Goal: Task Accomplishment & Management: Manage account settings

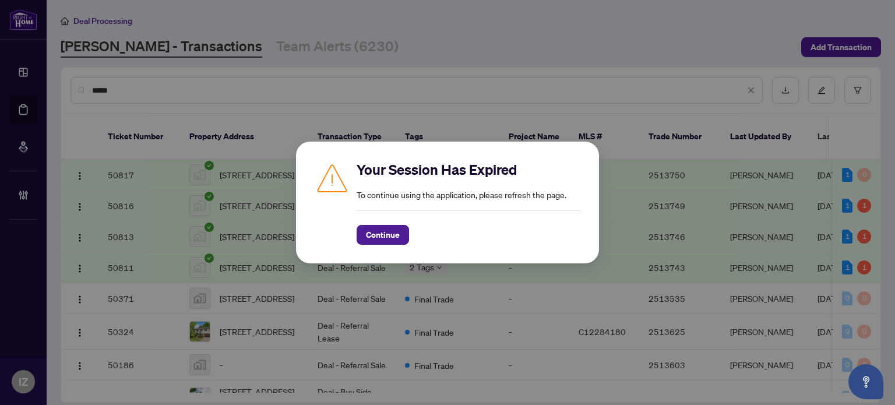
scroll to position [312, 0]
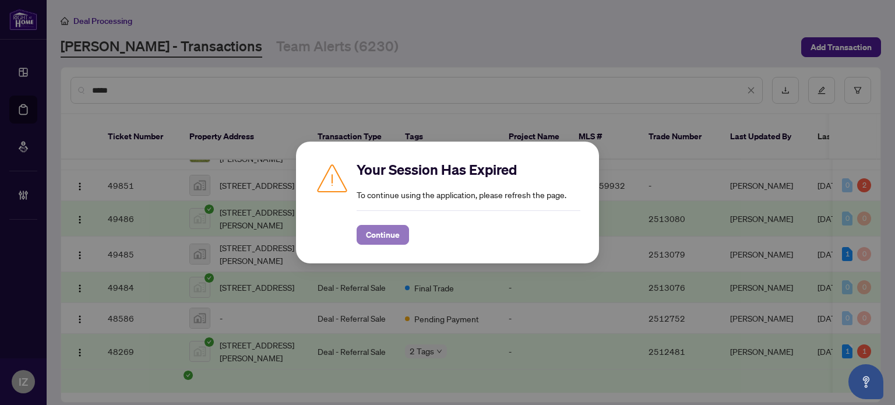
click at [392, 228] on span "Continue" at bounding box center [383, 235] width 34 height 19
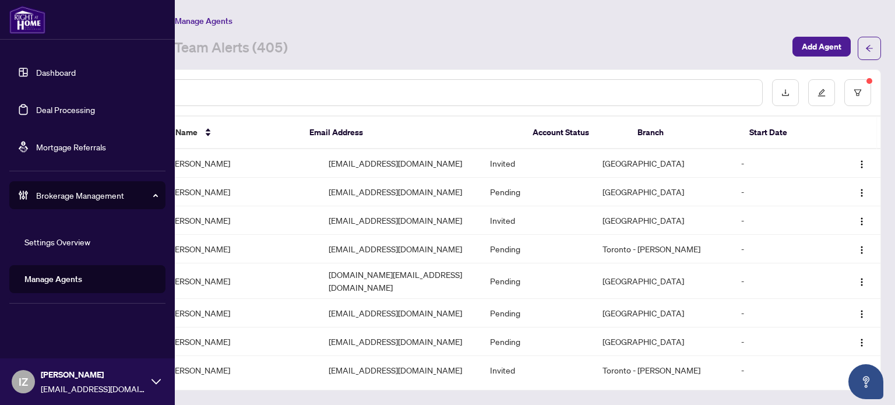
scroll to position [1648, 0]
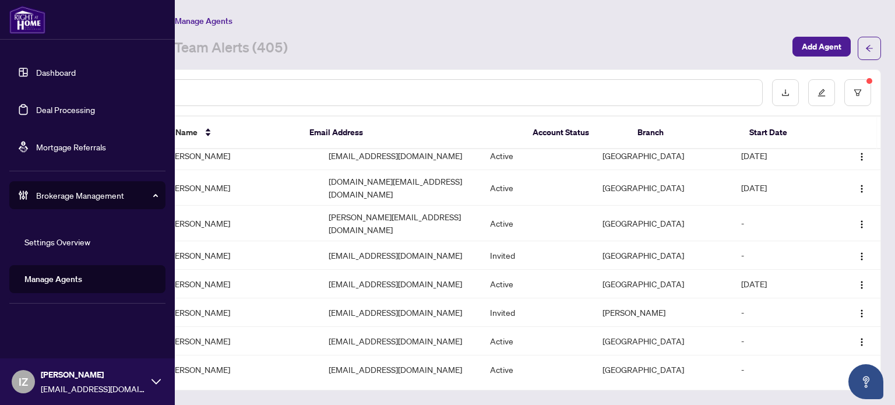
click at [52, 277] on link "Manage Agents" at bounding box center [53, 279] width 58 height 10
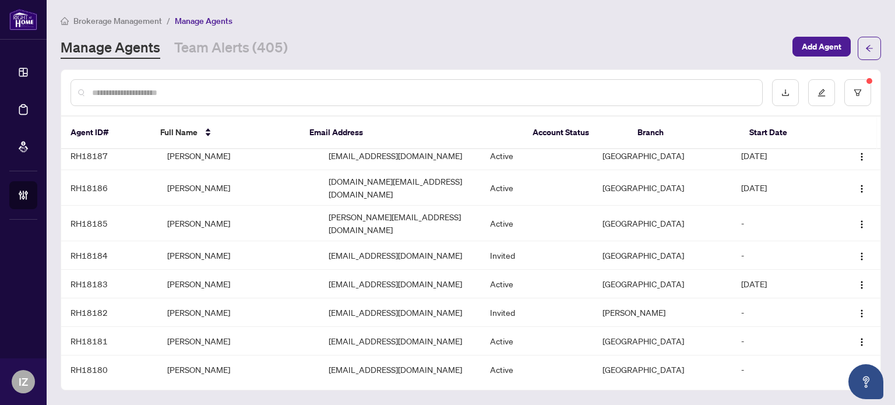
click at [301, 94] on input "text" at bounding box center [422, 92] width 661 height 13
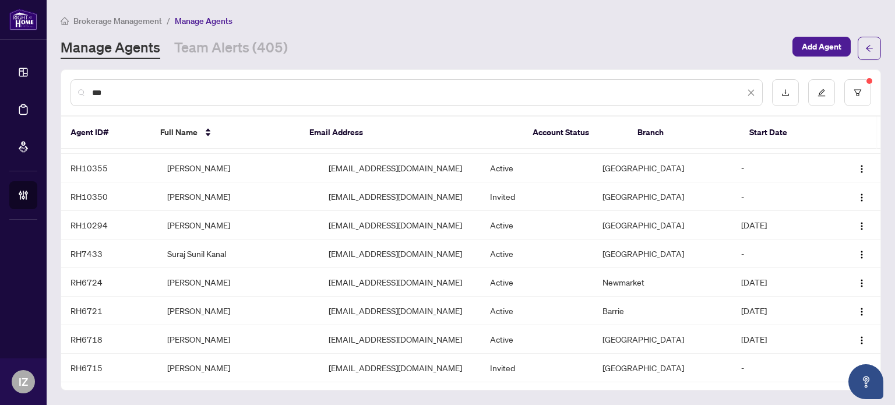
scroll to position [0, 0]
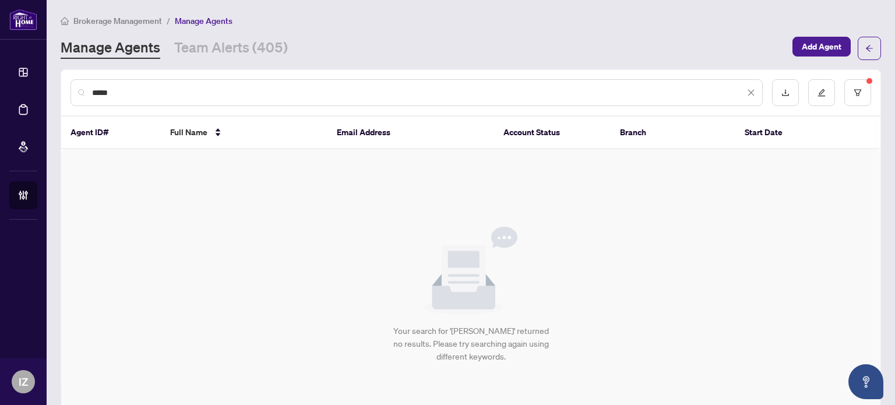
type input "*****"
